Goal: Navigation & Orientation: Understand site structure

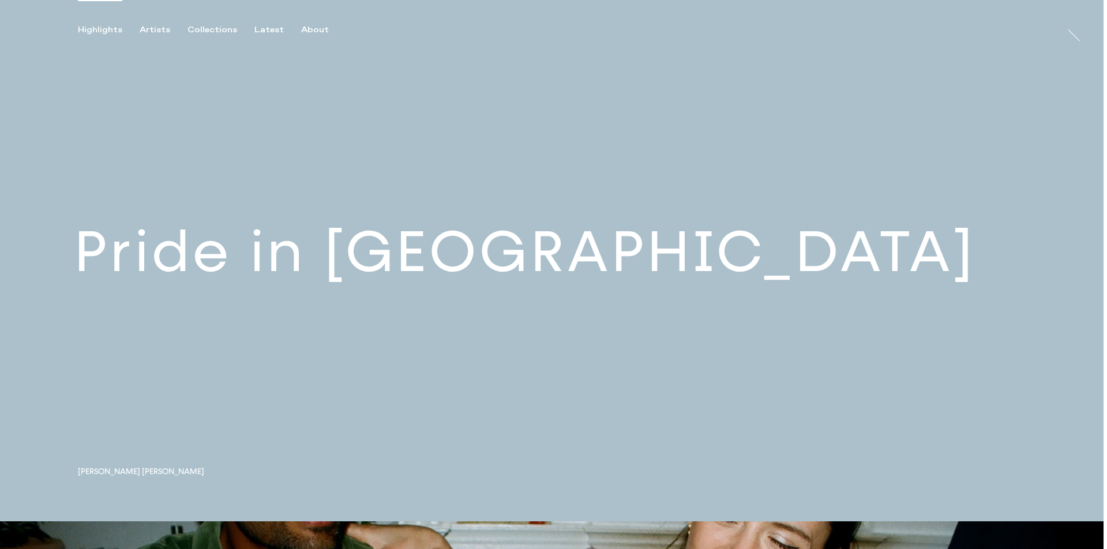
click at [393, 275] on link at bounding box center [551, 260] width 1103 height 521
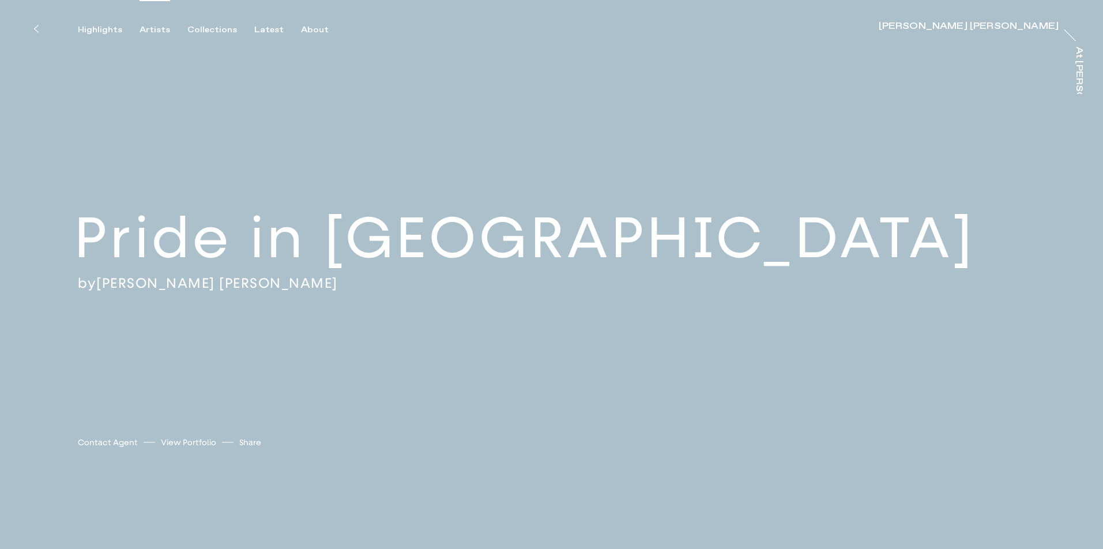
click at [155, 29] on div "Artists" at bounding box center [155, 30] width 31 height 10
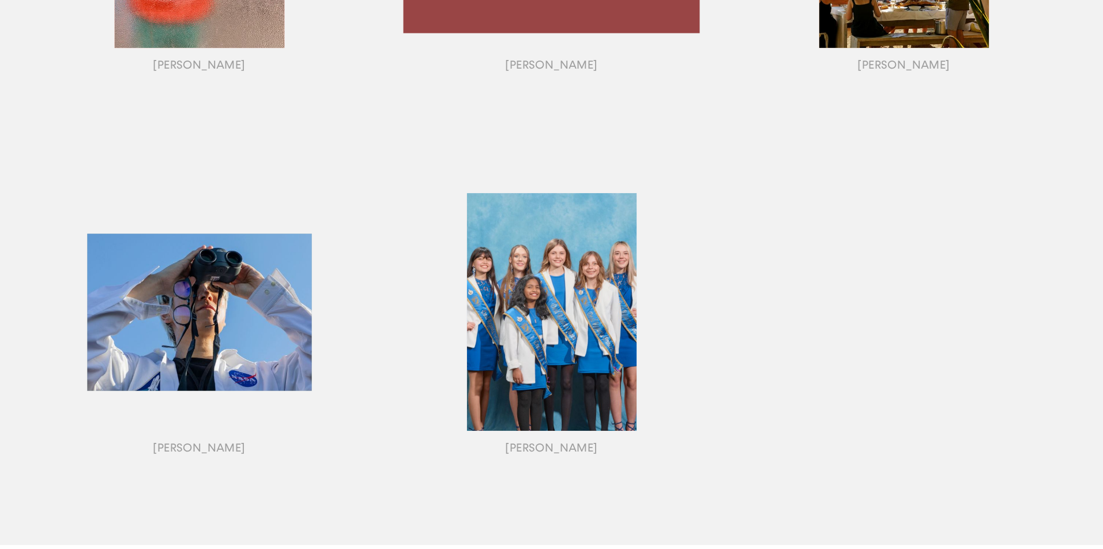
scroll to position [1190, 0]
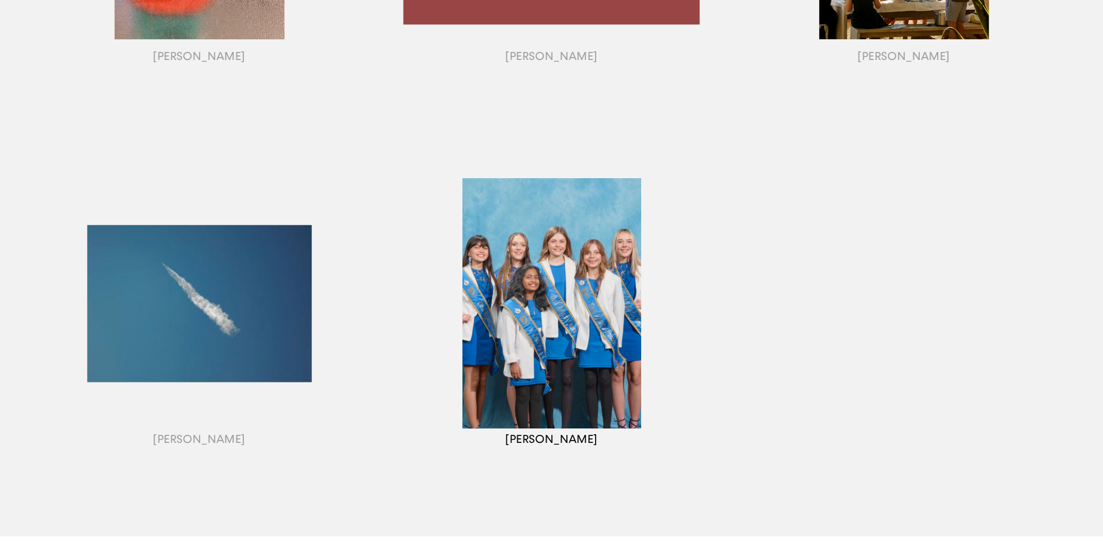
click at [503, 344] on div "button" at bounding box center [551, 318] width 352 height 360
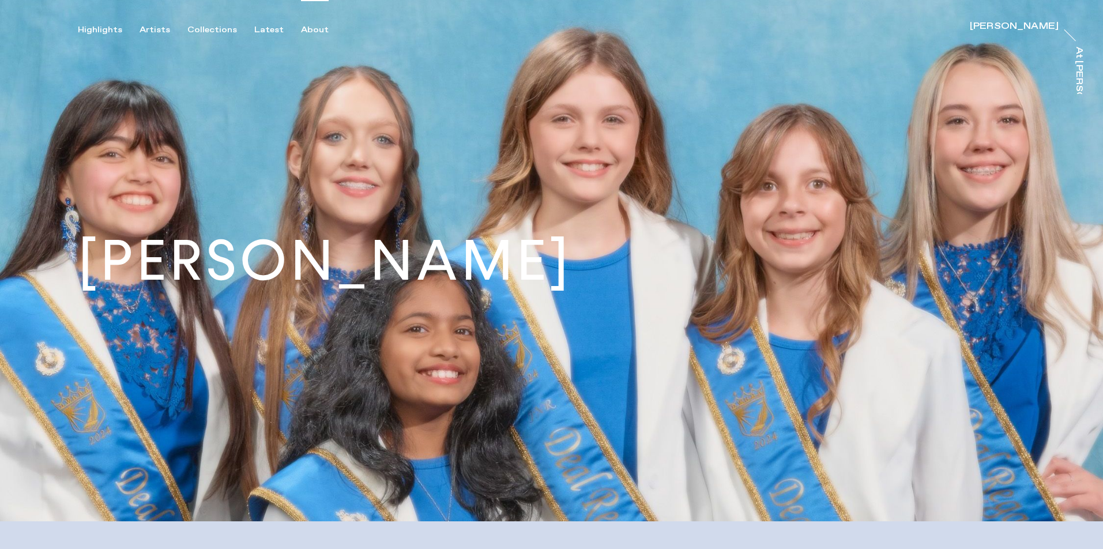
click at [308, 28] on div "About" at bounding box center [315, 30] width 28 height 10
